Goal: Check status: Check status

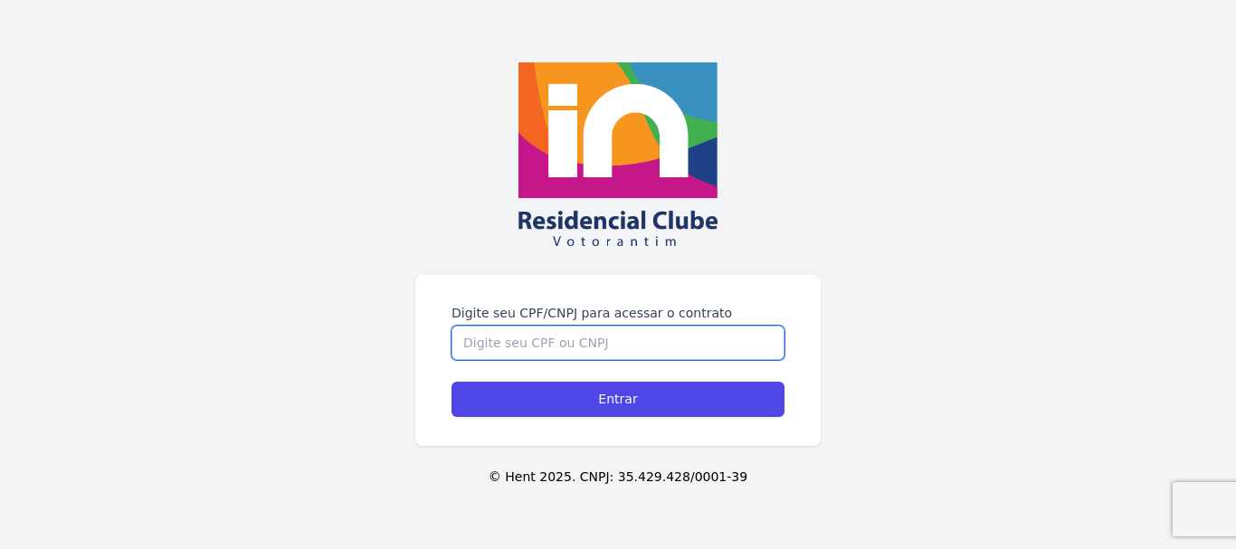
click at [509, 343] on input "Digite seu CPF/CNPJ para acessar o contrato" at bounding box center [618, 343] width 333 height 34
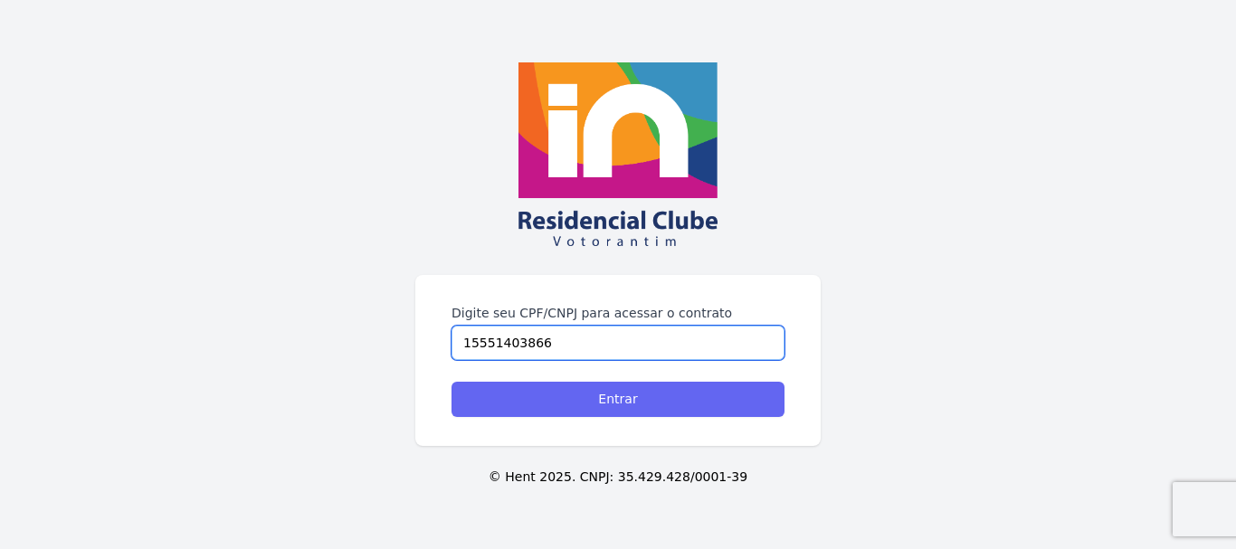
type input "15551403866"
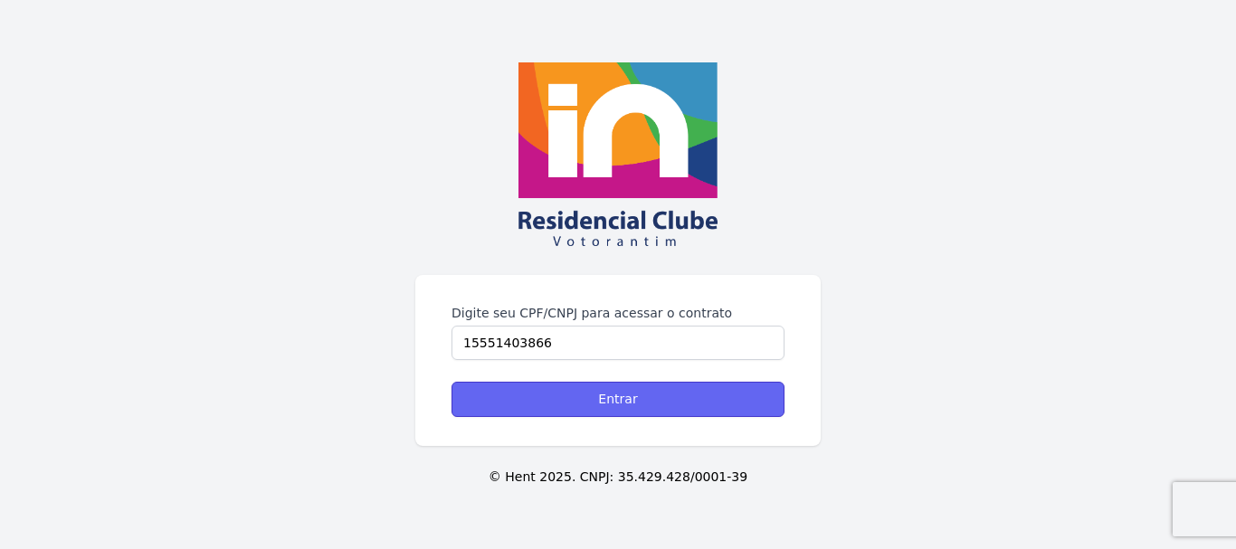
click at [626, 407] on input "Entrar" at bounding box center [618, 399] width 333 height 35
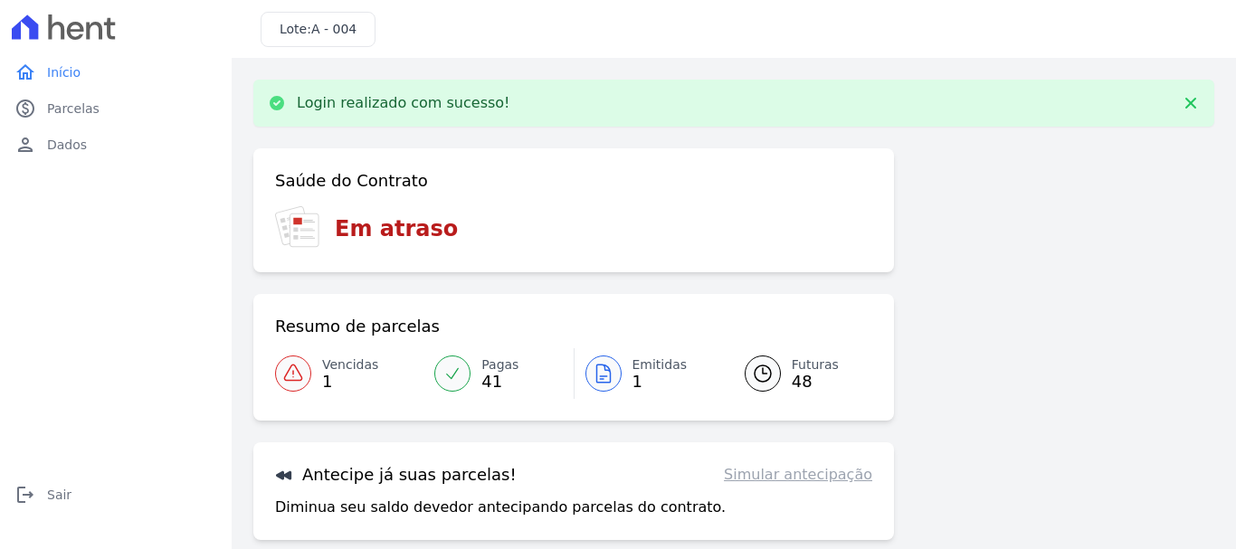
click at [626, 374] on link "Emitidas 1" at bounding box center [649, 373] width 148 height 51
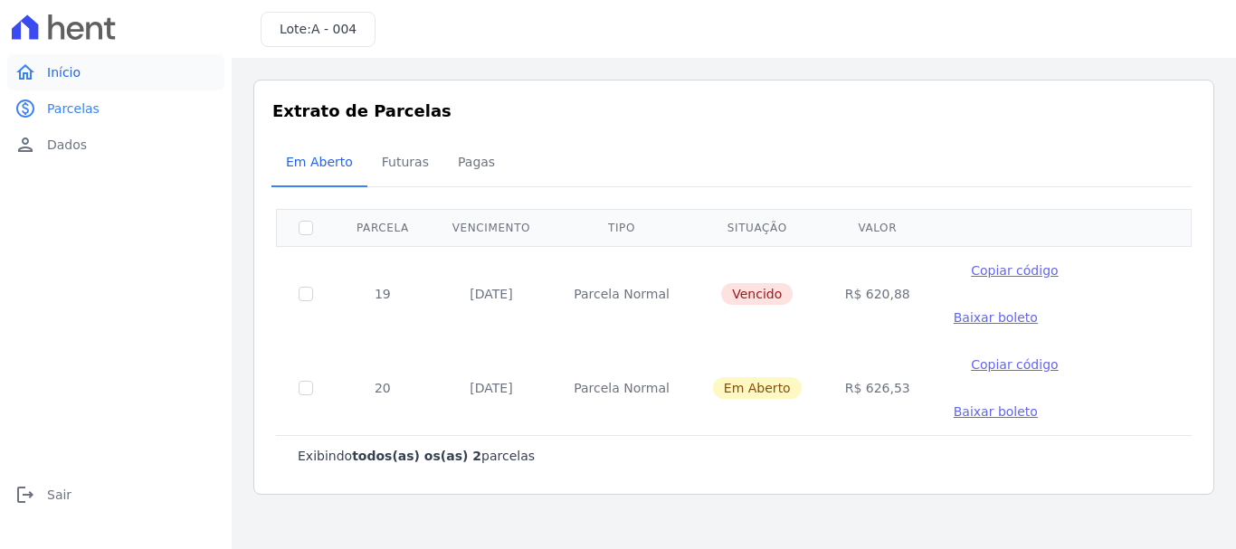
click at [57, 78] on span "Início" at bounding box center [63, 72] width 33 height 18
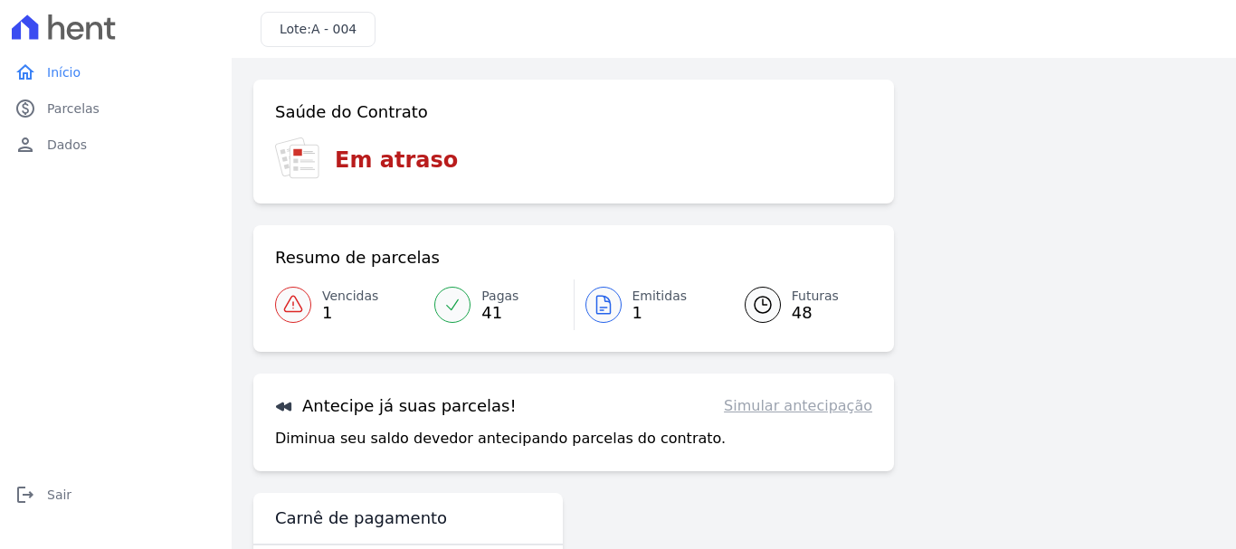
click at [484, 309] on span "41" at bounding box center [500, 313] width 37 height 14
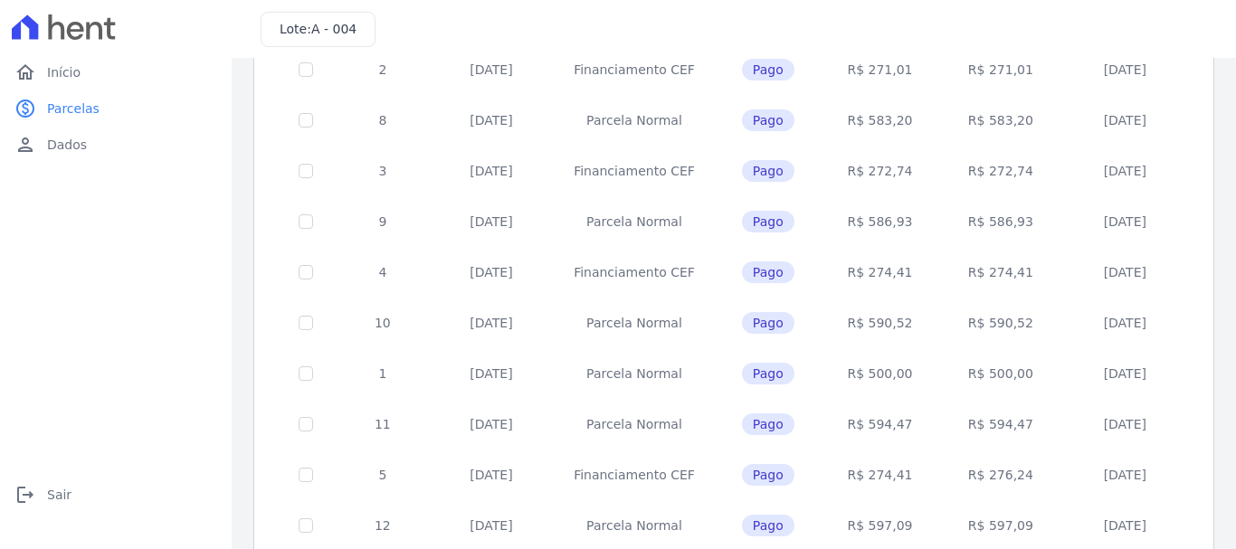
scroll to position [831, 0]
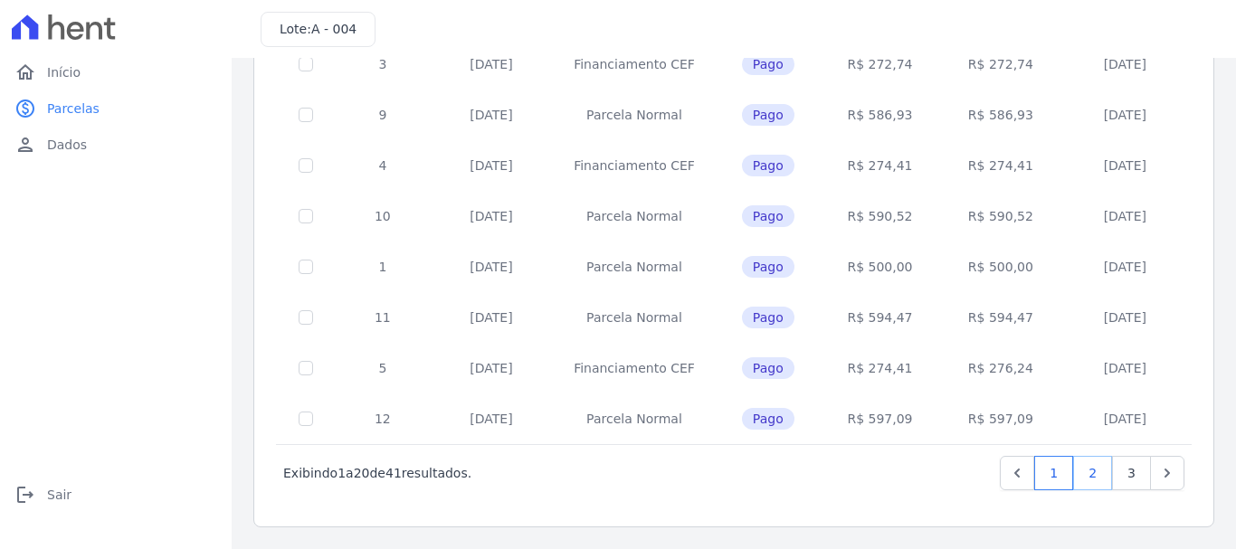
click at [1092, 472] on link "2" at bounding box center [1092, 473] width 39 height 34
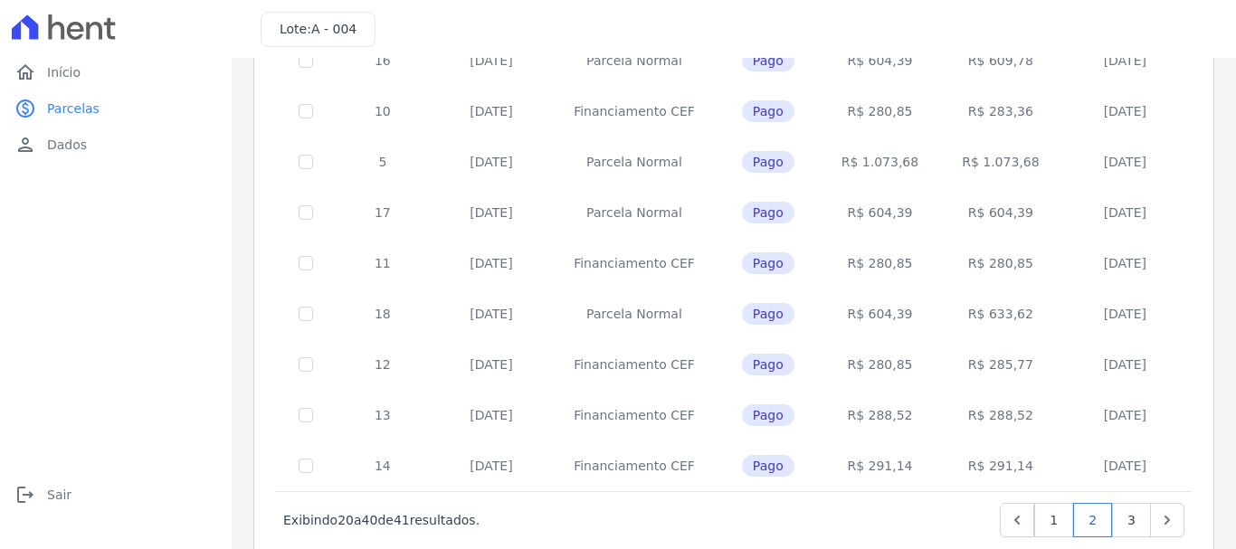
scroll to position [831, 0]
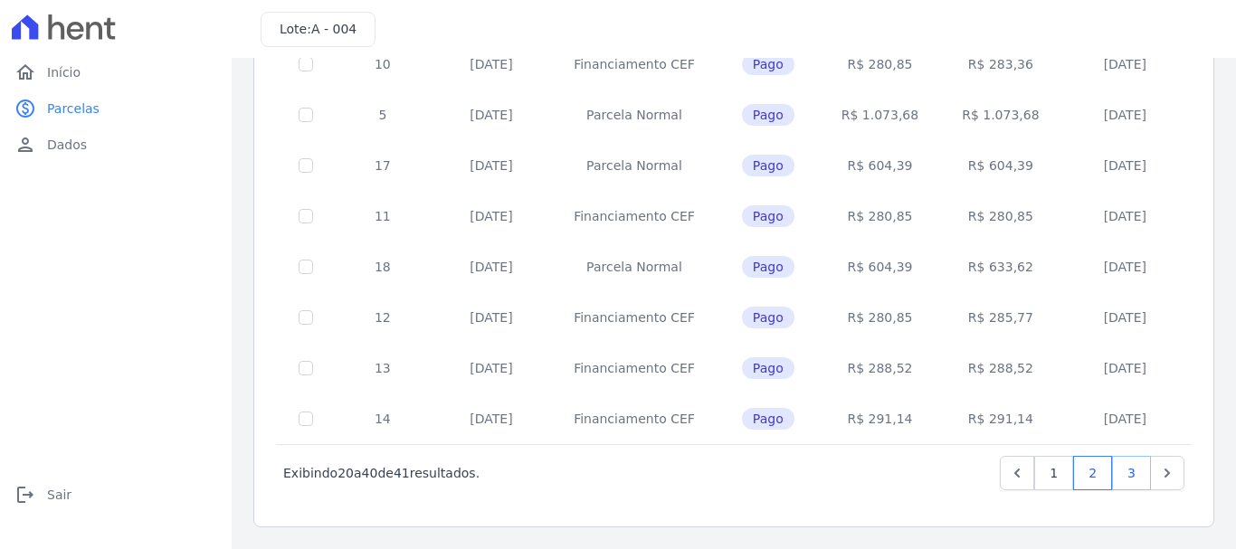
click at [1117, 476] on link "3" at bounding box center [1131, 473] width 39 height 34
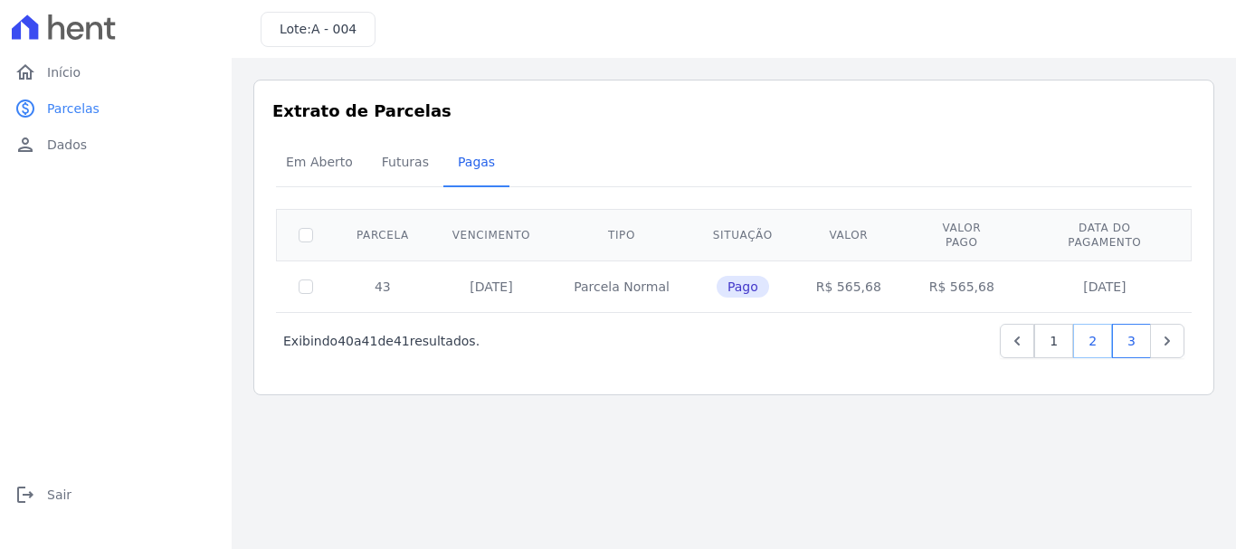
click at [1090, 330] on link "2" at bounding box center [1092, 341] width 39 height 34
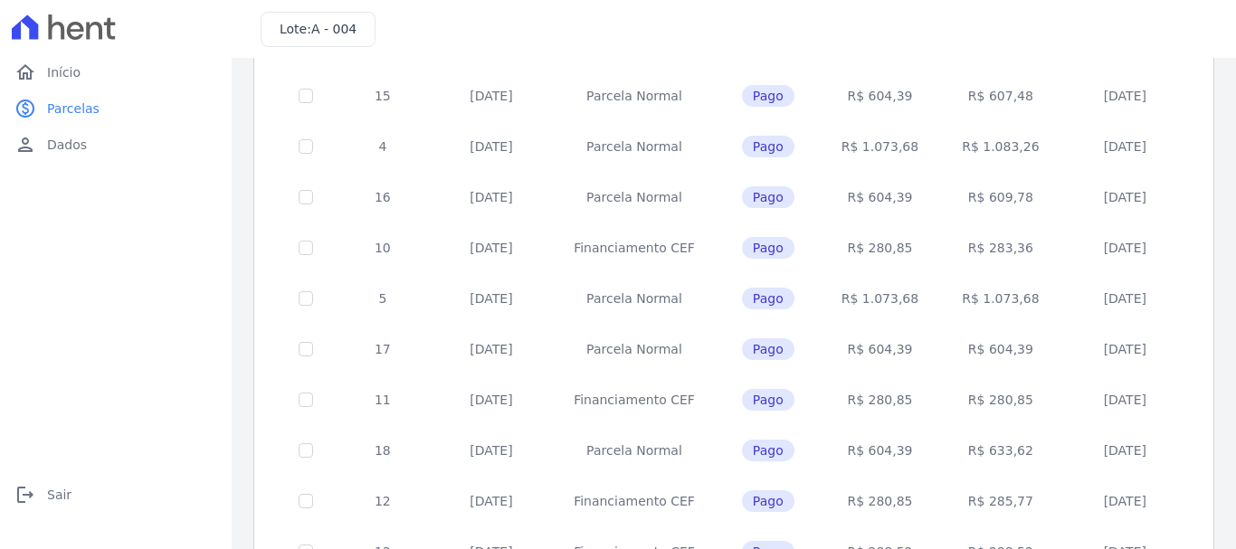
scroll to position [831, 0]
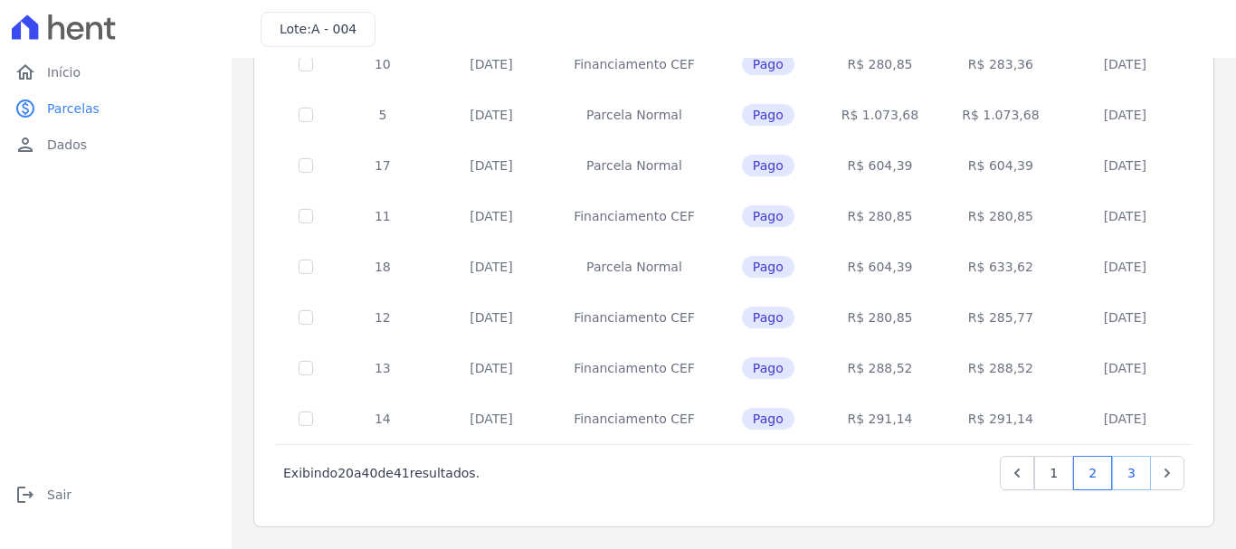
click at [1112, 472] on link "3" at bounding box center [1131, 473] width 39 height 34
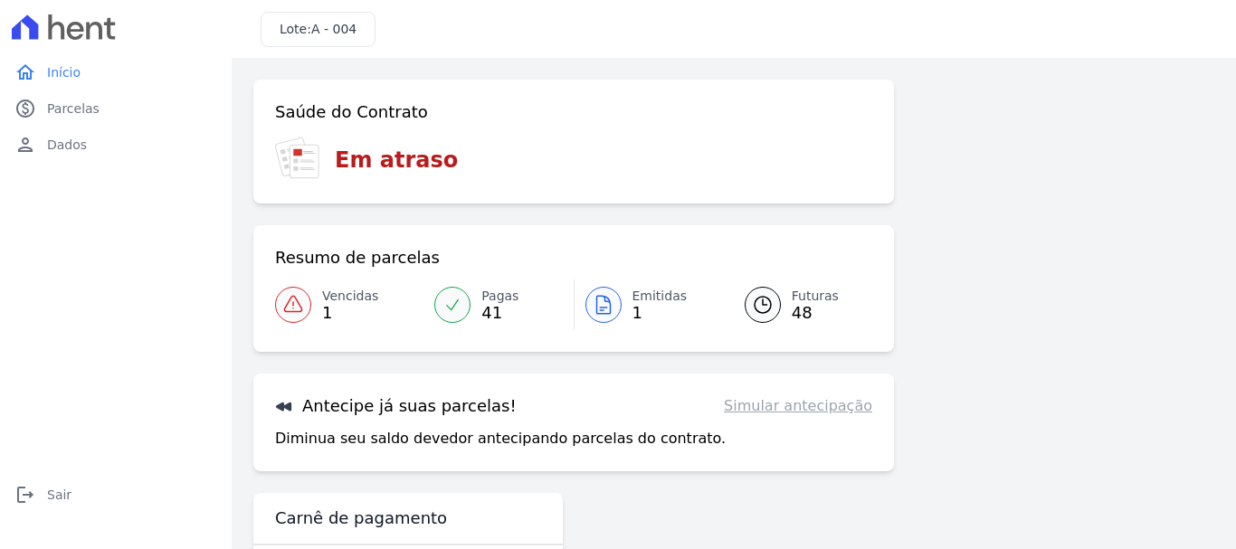
click at [338, 310] on span "1" at bounding box center [350, 313] width 56 height 14
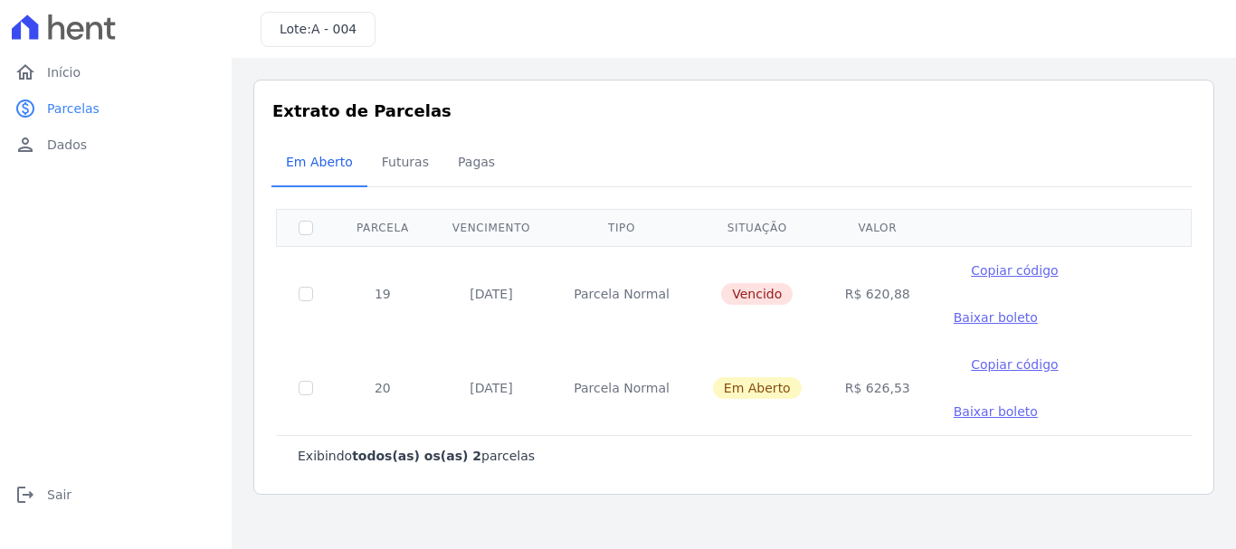
click at [338, 341] on td "20" at bounding box center [383, 388] width 96 height 94
click at [305, 263] on td at bounding box center [306, 293] width 59 height 95
click at [310, 281] on td at bounding box center [306, 293] width 59 height 95
